Goal: Task Accomplishment & Management: Use online tool/utility

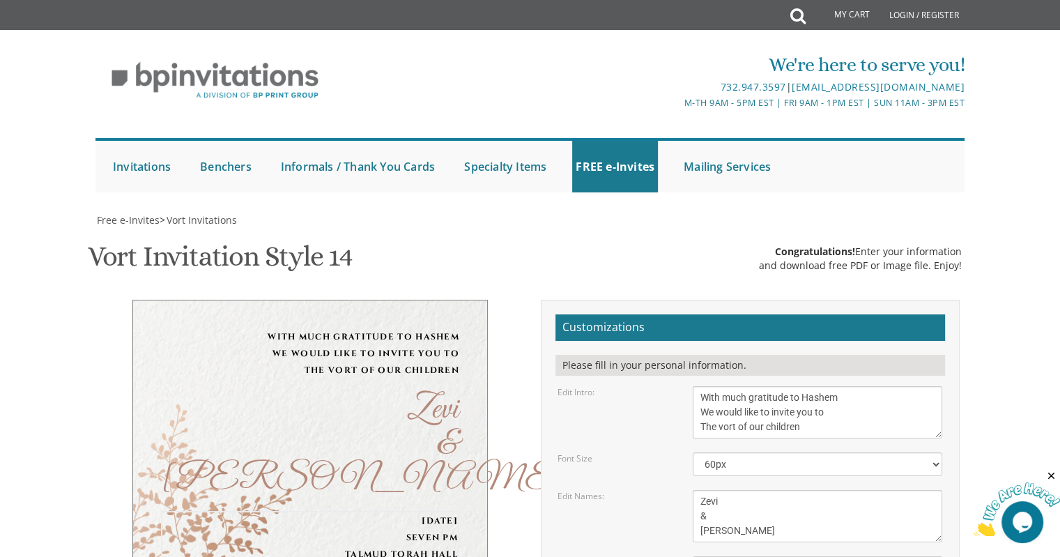
paste textarea "[STREET_ADDRESS]"
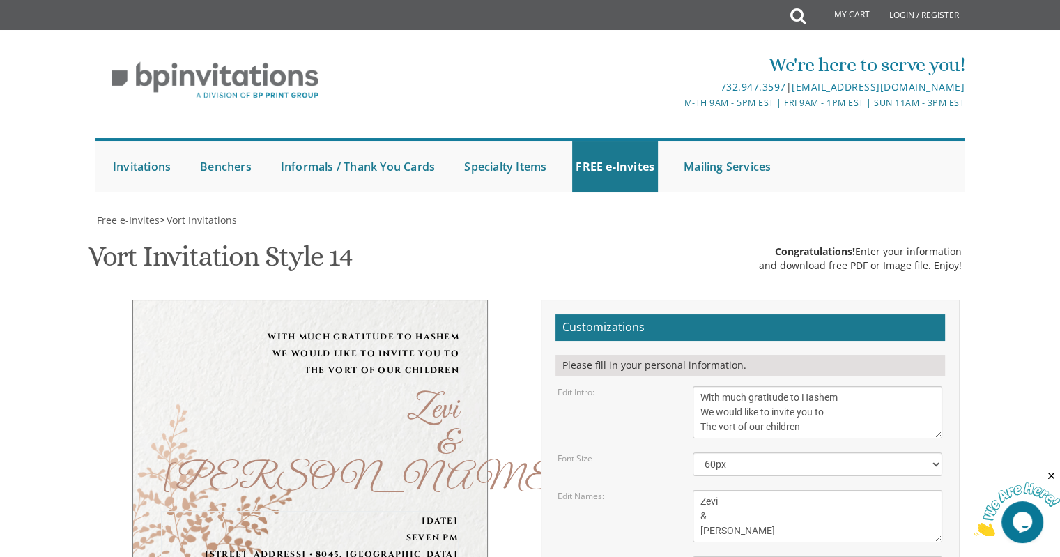
drag, startPoint x: 774, startPoint y: 413, endPoint x: 651, endPoint y: 409, distance: 122.7
paste textarea "[STREET_ADDRESS]"
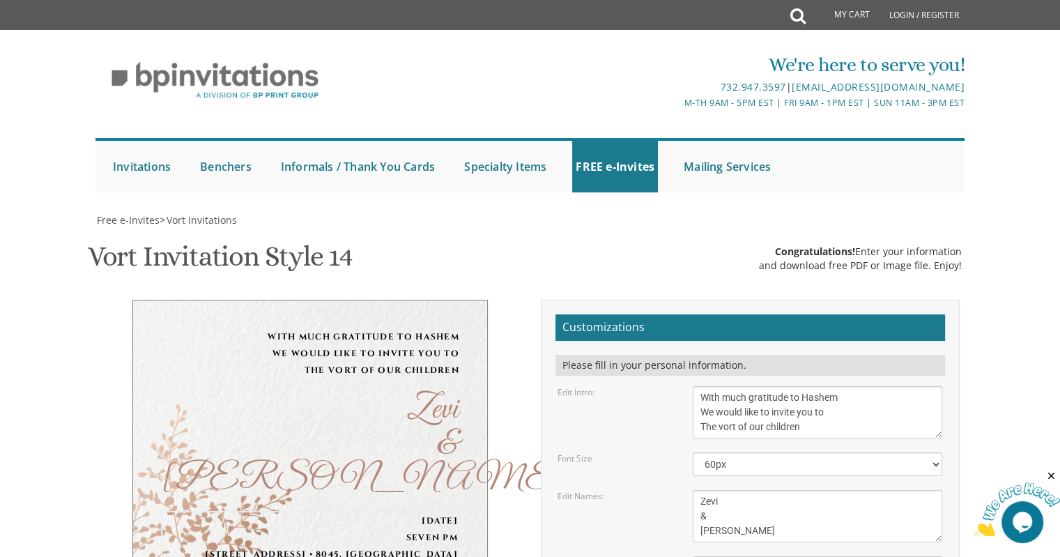
paste textarea "36"
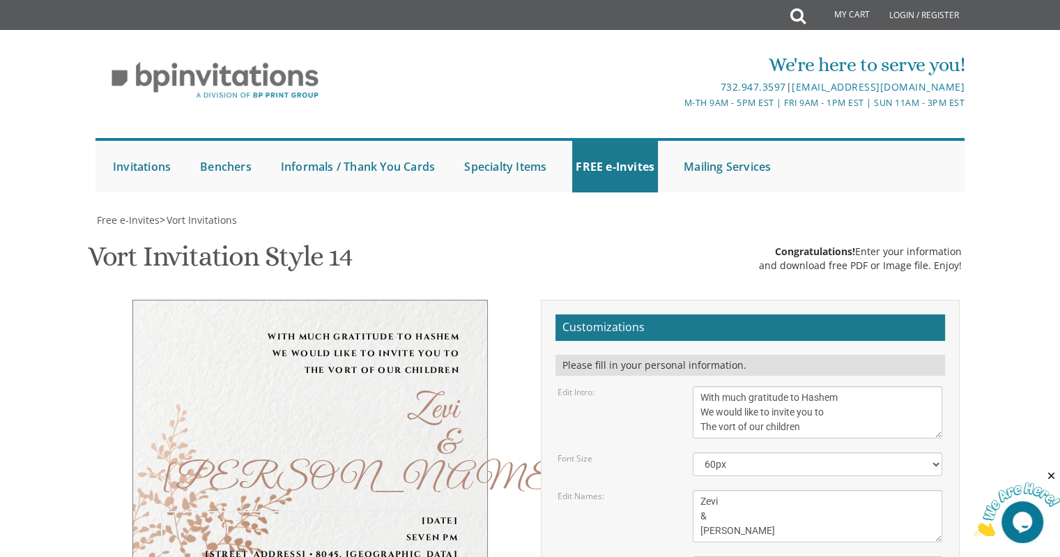
type textarea "[DATE] Seven pm [STREET_ADDRESS] • 8036, [GEOGRAPHIC_DATA]"
click at [526, 395] on div "With much gratitude to Hashem We would like to invite you to The vort of our ch…" at bounding box center [311, 477] width 440 height 355
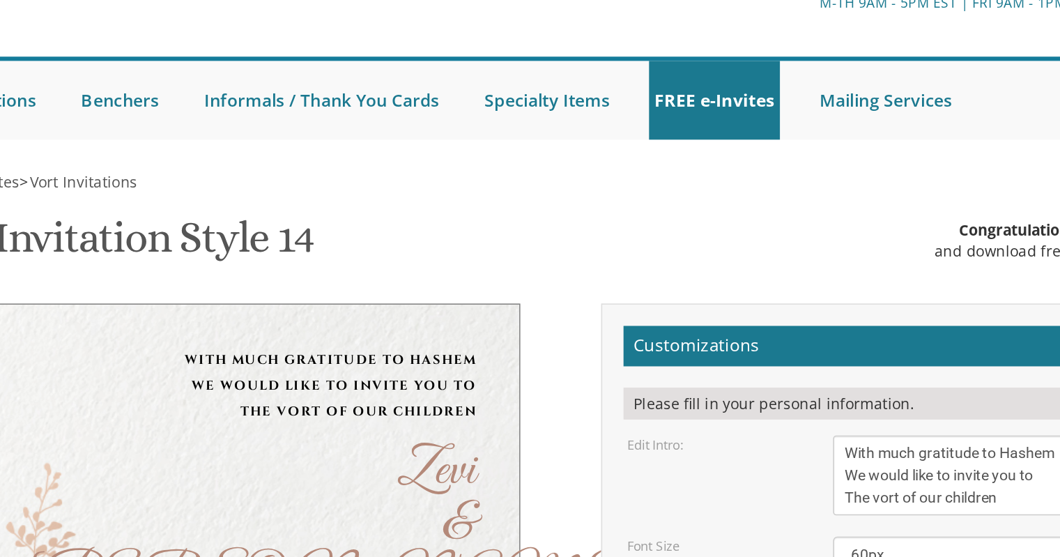
scroll to position [184, 0]
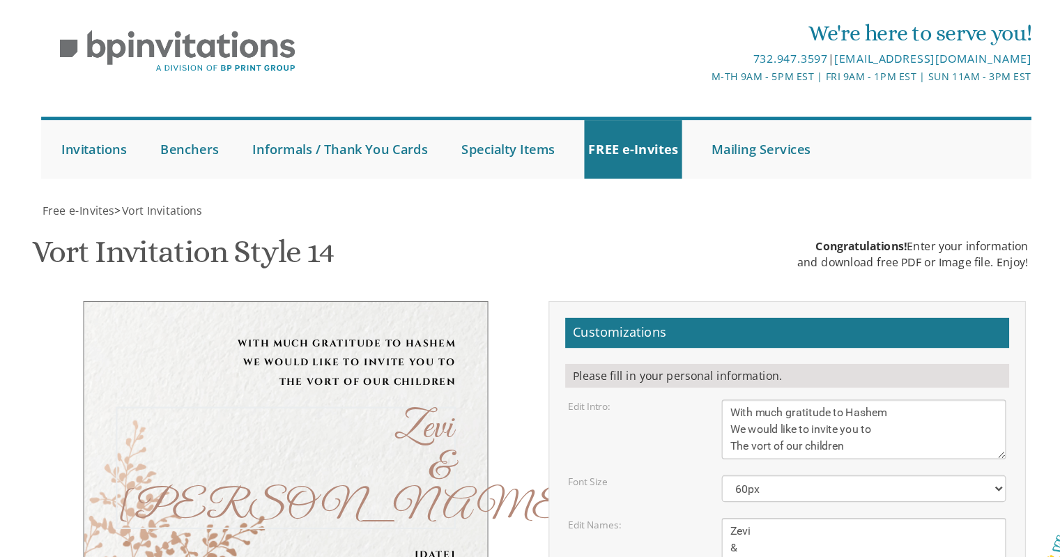
click at [706, 490] on textarea "[PERSON_NAME] & [PERSON_NAME]" at bounding box center [818, 516] width 250 height 52
click at [705, 490] on textarea "[PERSON_NAME] & [PERSON_NAME]" at bounding box center [818, 516] width 250 height 52
click at [706, 490] on textarea "[PERSON_NAME] & [PERSON_NAME]" at bounding box center [818, 516] width 250 height 52
click at [705, 490] on textarea "[PERSON_NAME] & [PERSON_NAME]" at bounding box center [818, 516] width 250 height 52
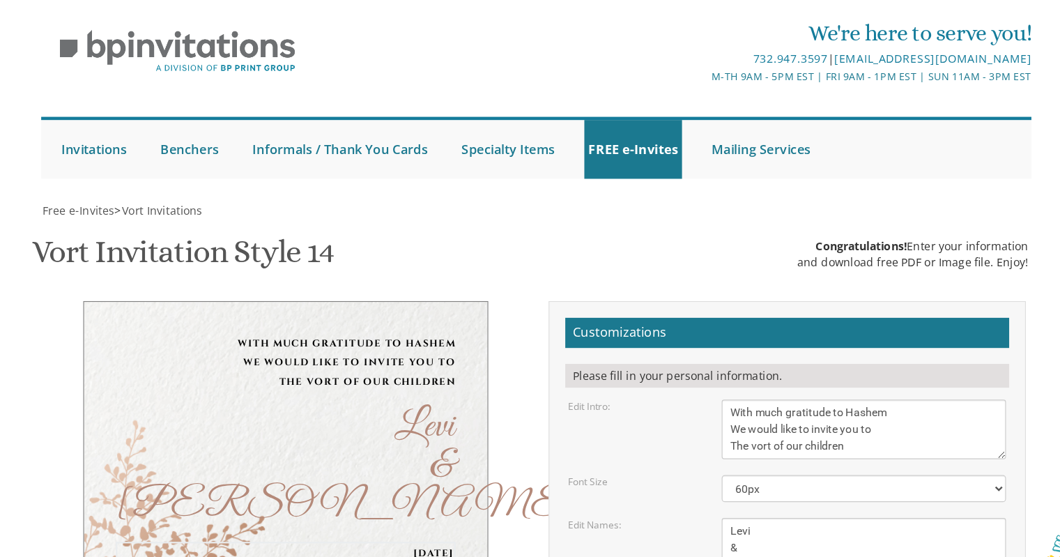
click at [711, 490] on textarea "[PERSON_NAME] & [PERSON_NAME]" at bounding box center [818, 516] width 250 height 52
click at [705, 490] on textarea "[PERSON_NAME] & [PERSON_NAME]" at bounding box center [818, 516] width 250 height 52
type textarea "Zevi & [PERSON_NAME]"
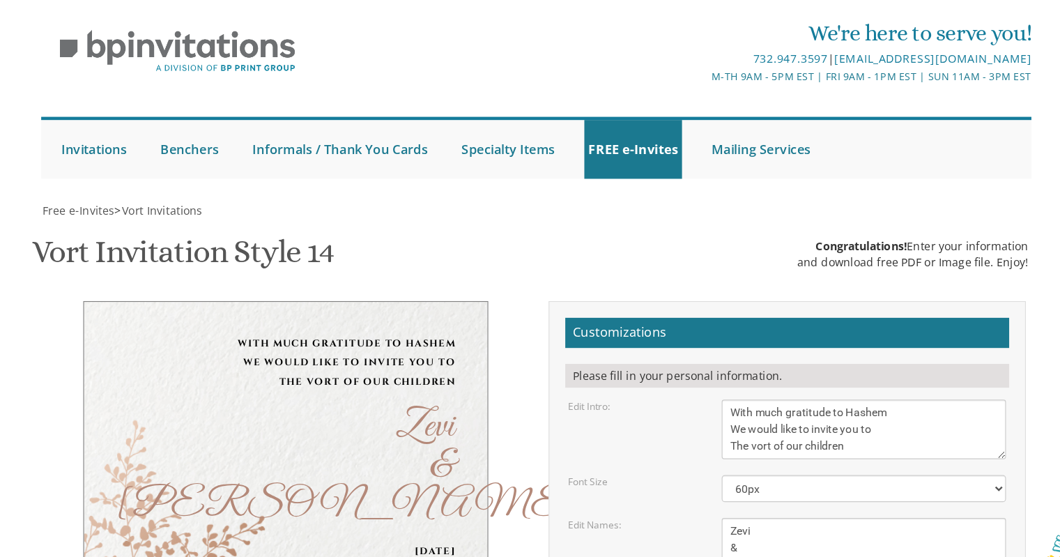
click at [691, 386] on div "With much gratitude to Hashem We would like to invite you to The vort of our ch…" at bounding box center [817, 412] width 270 height 52
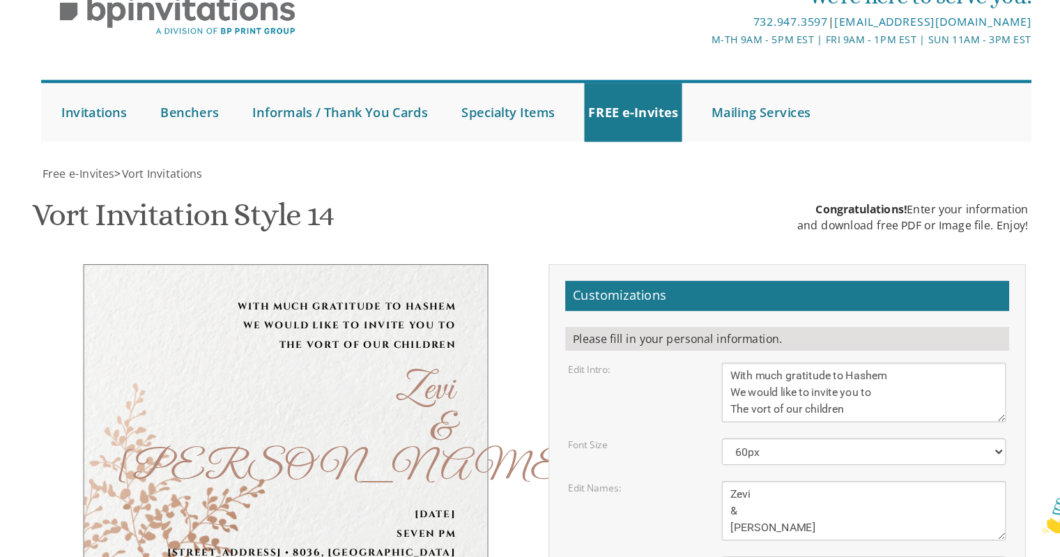
scroll to position [405, 0]
